Goal: Task Accomplishment & Management: Complete application form

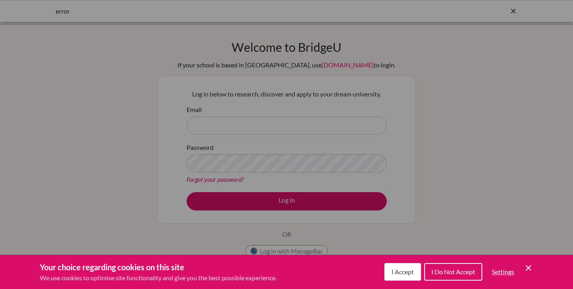
click at [532, 266] on icon "Cookie Control Close Icon" at bounding box center [529, 268] width 10 height 10
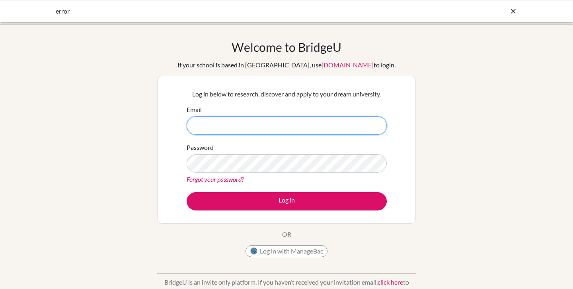
click at [305, 129] on input "Email" at bounding box center [287, 125] width 200 height 18
type input "charlad18@dysh.tyc.edu.tw"
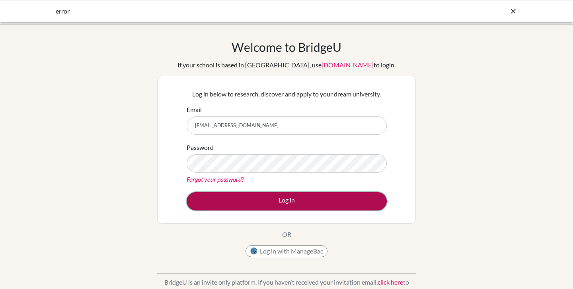
click at [273, 204] on button "Log in" at bounding box center [287, 201] width 200 height 18
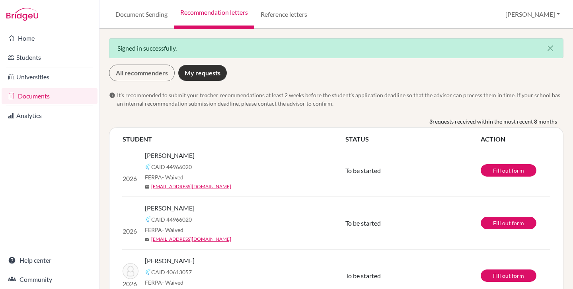
scroll to position [29, 0]
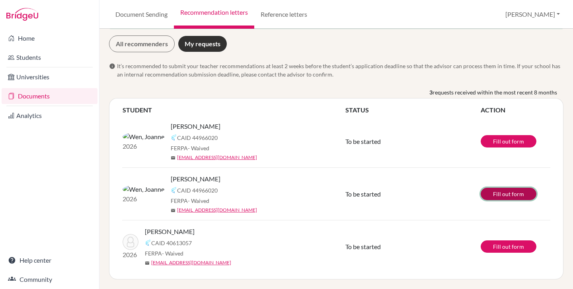
click at [508, 195] on link "Fill out form" at bounding box center [509, 194] width 56 height 12
click at [506, 194] on link "Fill out form" at bounding box center [509, 194] width 56 height 12
click at [507, 197] on link "Fill out form" at bounding box center [509, 194] width 56 height 12
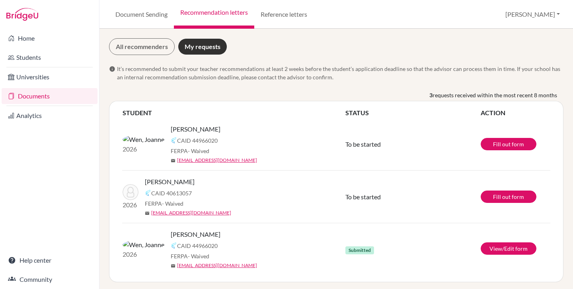
scroll to position [3, 0]
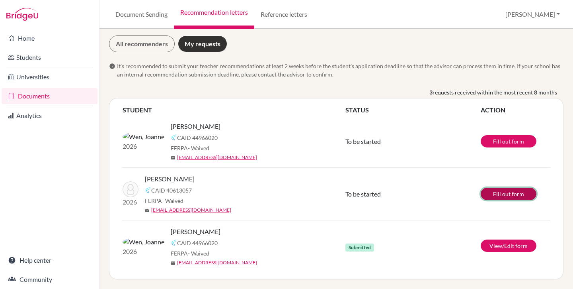
click at [520, 192] on link "Fill out form" at bounding box center [509, 194] width 56 height 12
click at [505, 195] on link "Fill out form" at bounding box center [509, 194] width 56 height 12
click at [492, 195] on link "Fill out form" at bounding box center [509, 194] width 56 height 12
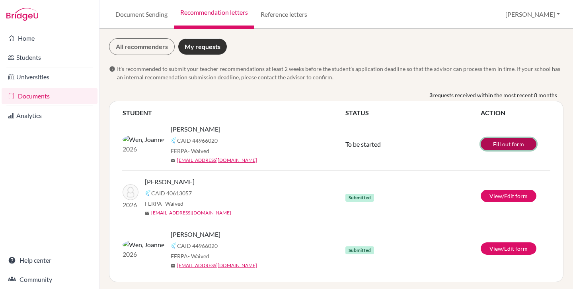
click at [494, 145] on link "Fill out form" at bounding box center [509, 144] width 56 height 12
